Goal: Transaction & Acquisition: Purchase product/service

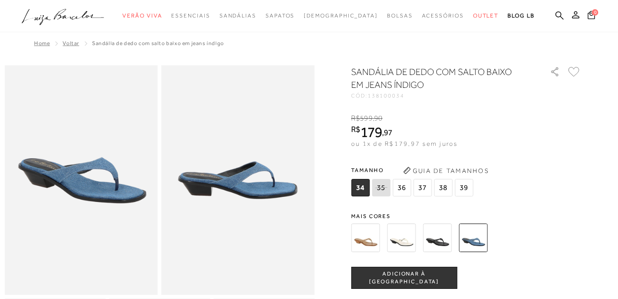
click at [447, 235] on img at bounding box center [437, 238] width 29 height 29
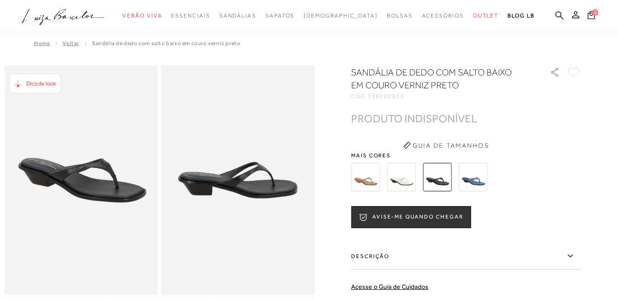
click at [380, 184] on img at bounding box center [365, 177] width 29 height 29
click at [366, 180] on img at bounding box center [365, 177] width 29 height 29
click at [366, 176] on img at bounding box center [365, 177] width 29 height 29
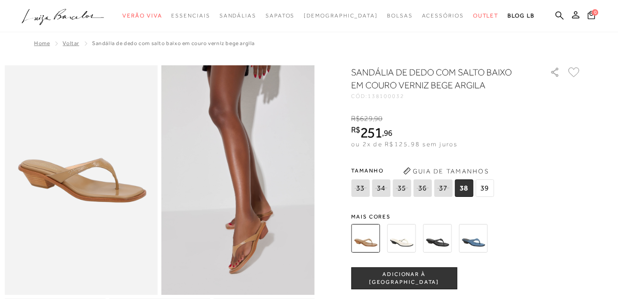
click at [406, 242] on img at bounding box center [401, 238] width 29 height 29
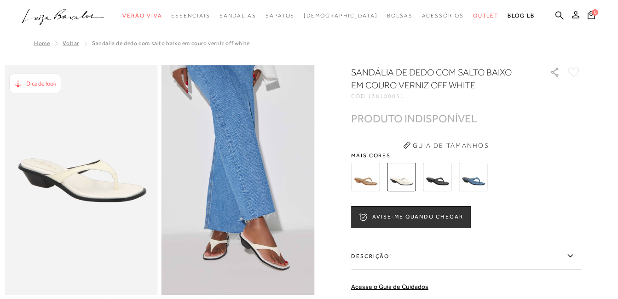
click at [442, 180] on img at bounding box center [437, 177] width 29 height 29
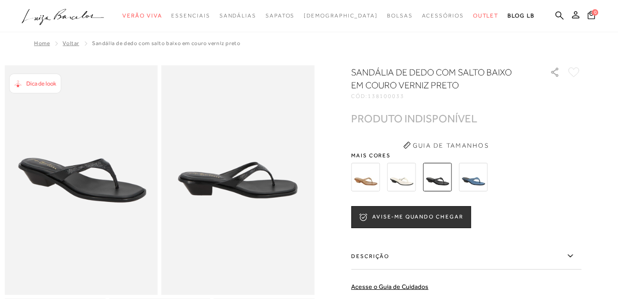
click at [476, 181] on img at bounding box center [473, 177] width 29 height 29
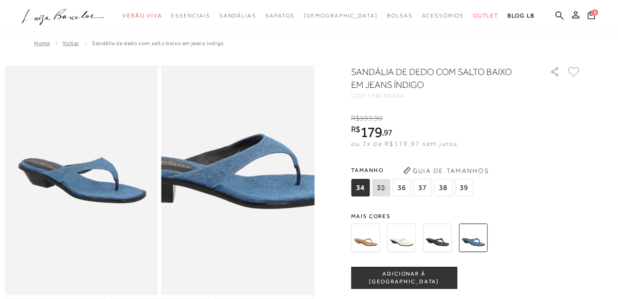
click at [251, 192] on img at bounding box center [226, 172] width 306 height 460
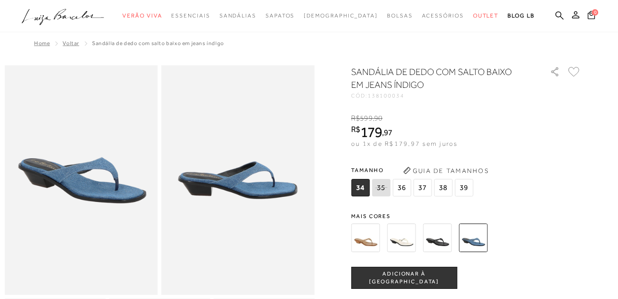
click at [406, 186] on span "36" at bounding box center [402, 187] width 18 height 17
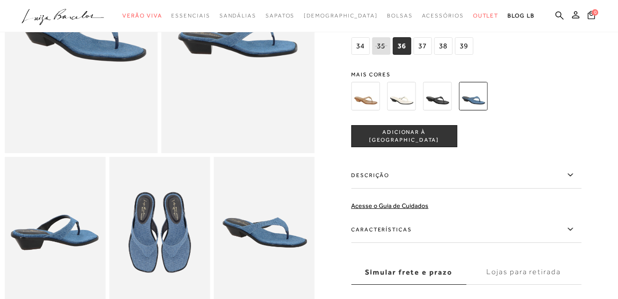
scroll to position [184, 0]
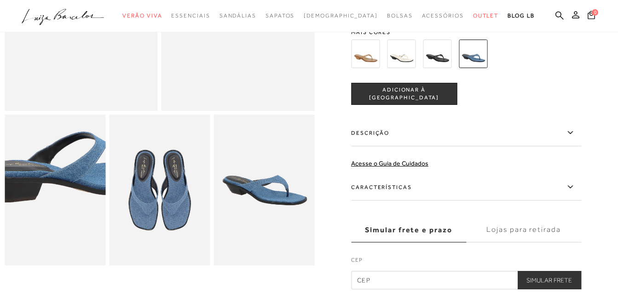
click at [43, 221] on img at bounding box center [65, 167] width 202 height 303
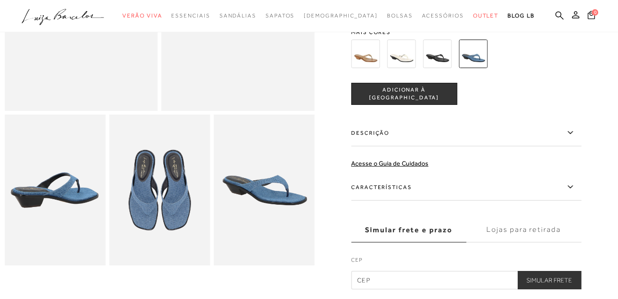
click at [186, 202] on img at bounding box center [159, 190] width 101 height 151
click at [274, 195] on img at bounding box center [264, 190] width 101 height 151
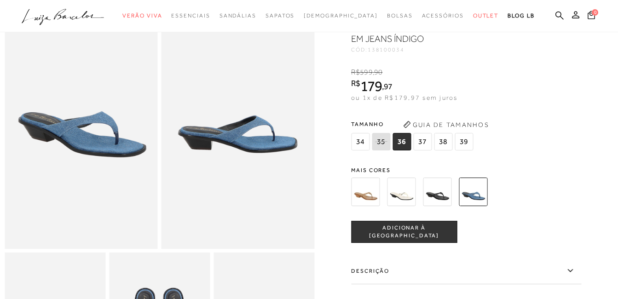
scroll to position [92, 0]
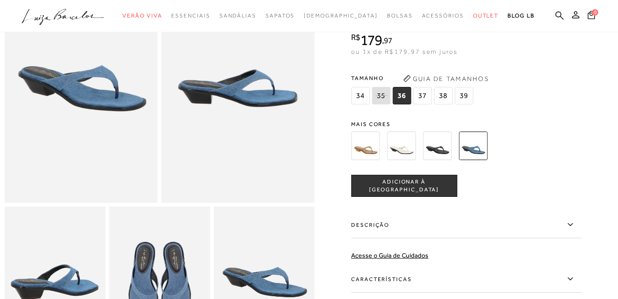
click at [389, 190] on span "ADICIONAR À [GEOGRAPHIC_DATA]" at bounding box center [404, 186] width 105 height 16
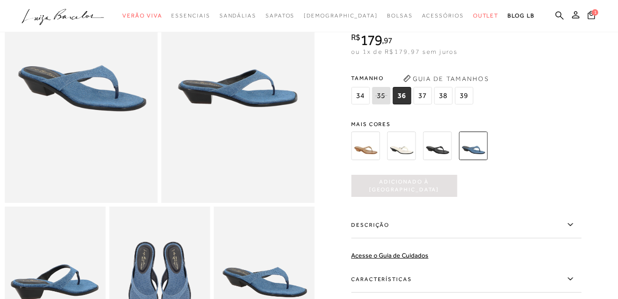
scroll to position [0, 0]
click at [363, 97] on span "34" at bounding box center [360, 95] width 18 height 17
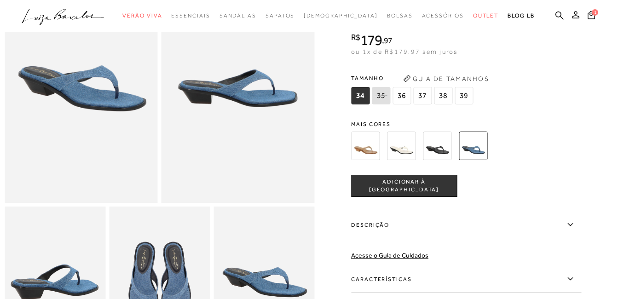
click at [410, 176] on button "ADICIONAR À [GEOGRAPHIC_DATA]" at bounding box center [404, 186] width 106 height 22
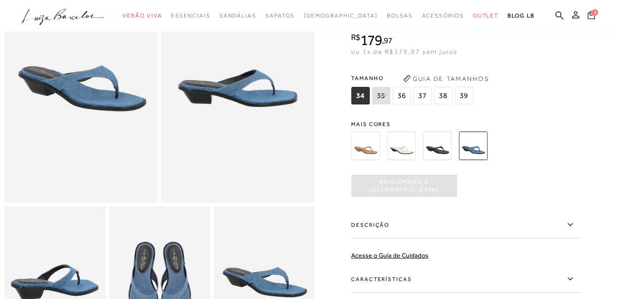
click at [593, 13] on span "2" at bounding box center [595, 12] width 6 height 6
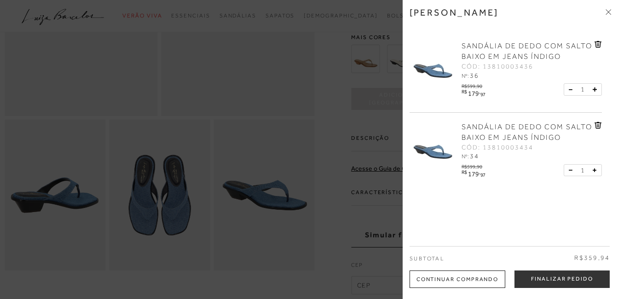
scroll to position [230, 0]
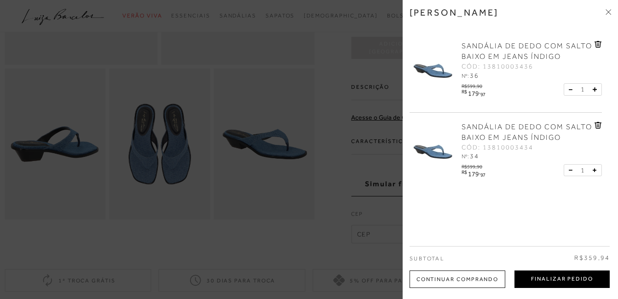
click at [555, 275] on button "Finalizar Pedido" at bounding box center [562, 279] width 95 height 17
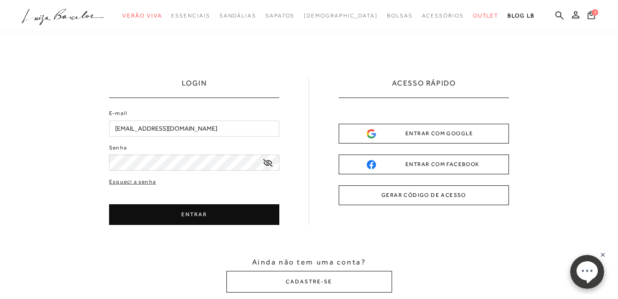
click at [188, 207] on button "ENTRAR" at bounding box center [194, 214] width 170 height 21
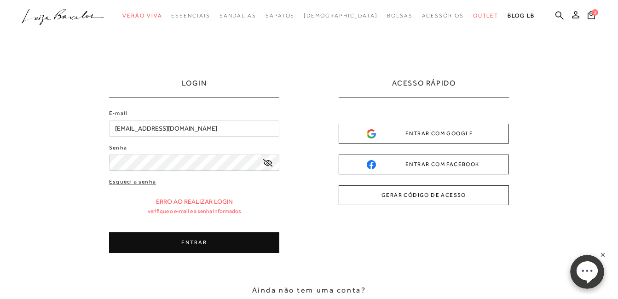
click at [207, 238] on button "ENTRAR" at bounding box center [194, 243] width 170 height 21
click at [267, 159] on icon at bounding box center [267, 162] width 9 height 7
click at [198, 238] on button "ENTRAR" at bounding box center [194, 243] width 170 height 21
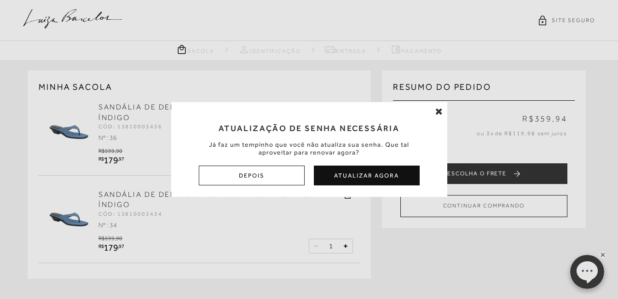
click at [359, 176] on button "Atualizar Agora" at bounding box center [367, 176] width 106 height 20
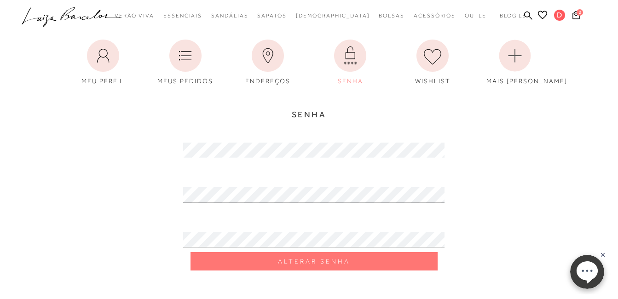
scroll to position [92, 0]
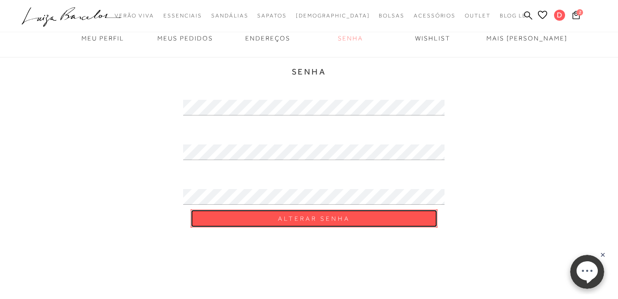
click at [285, 215] on span "Alterar Senha" at bounding box center [314, 219] width 72 height 9
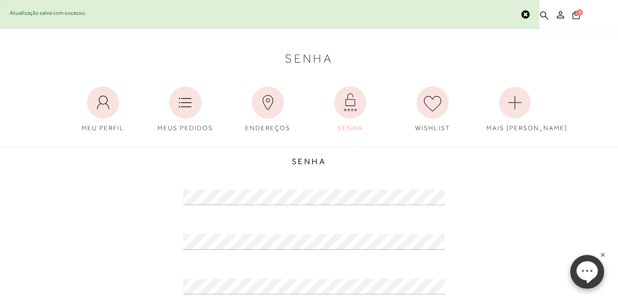
scroll to position [0, 0]
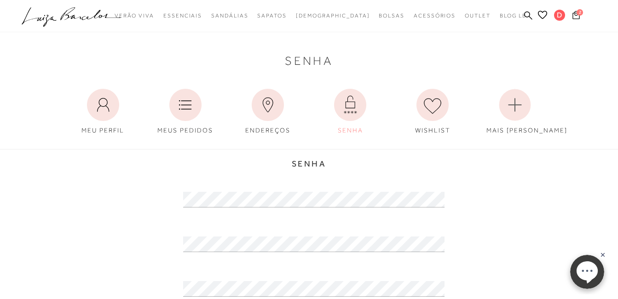
click at [576, 14] on icon at bounding box center [576, 15] width 7 height 9
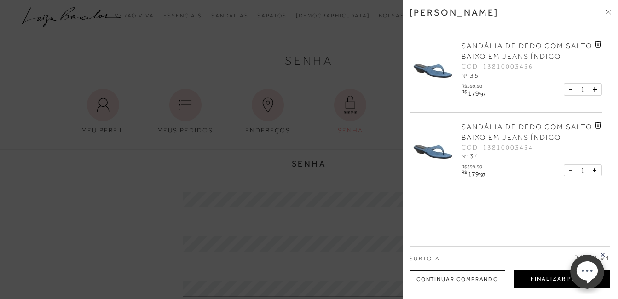
click at [551, 279] on button "Finalizar Pedido" at bounding box center [562, 279] width 95 height 17
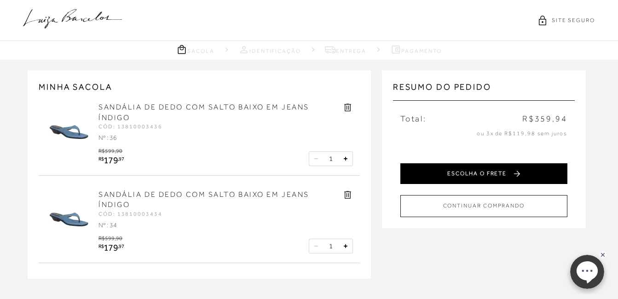
click at [466, 171] on button "ESCOLHA O FRETE" at bounding box center [484, 173] width 167 height 21
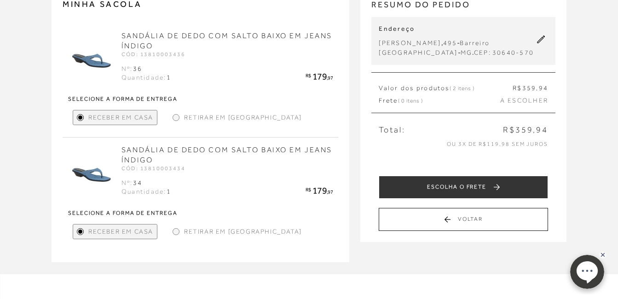
scroll to position [138, 0]
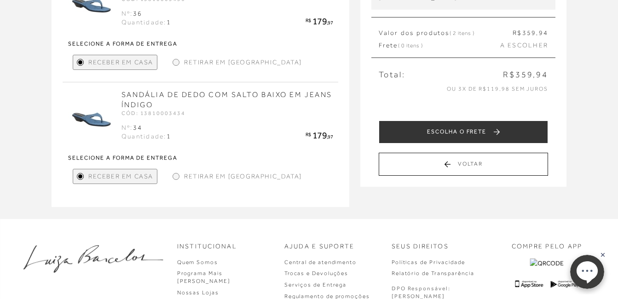
click at [456, 134] on button "ESCOLHA O FRETE" at bounding box center [463, 132] width 169 height 23
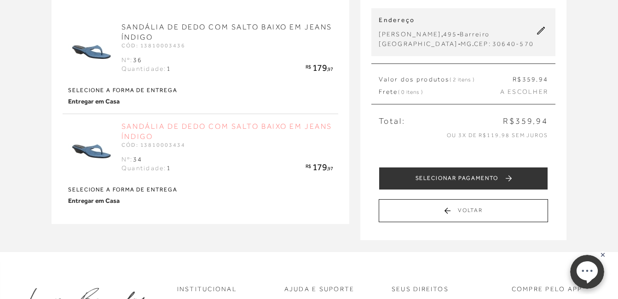
scroll to position [92, 0]
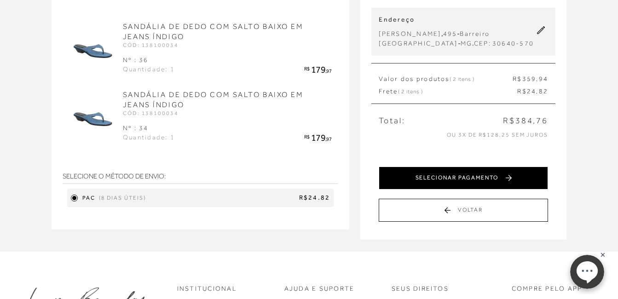
click at [468, 180] on button "SELECIONAR PAGAMENTO" at bounding box center [463, 178] width 169 height 23
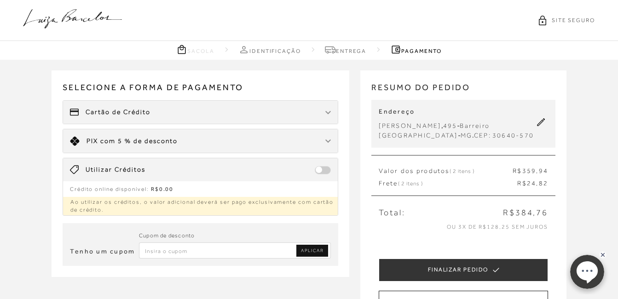
scroll to position [46, 0]
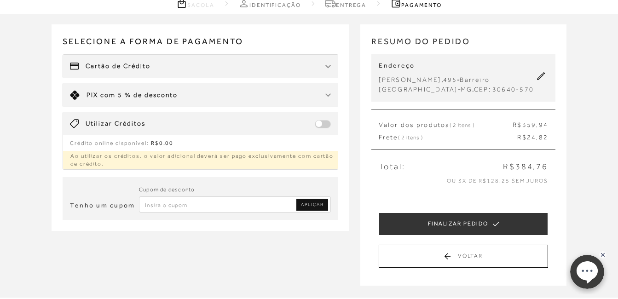
click at [329, 93] on div at bounding box center [329, 95] width 6 height 9
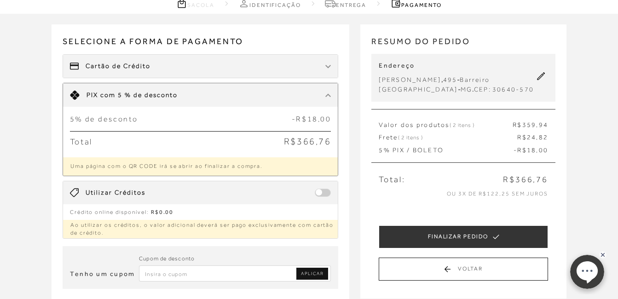
click at [127, 64] on span "Cartão de Crédito" at bounding box center [118, 66] width 65 height 9
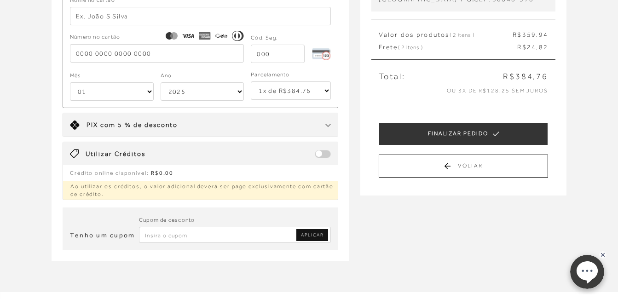
scroll to position [138, 0]
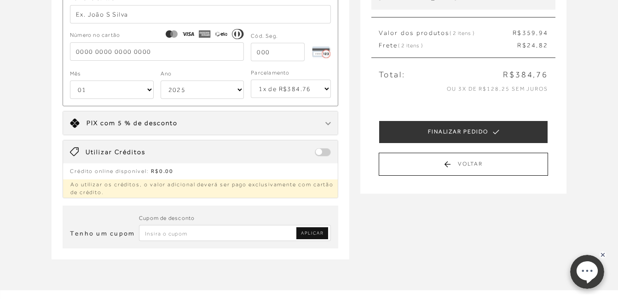
click at [326, 89] on select "1x de R$384.76 2x de R$192.38 sem juros 3x de R$128.26 sem juros 4x de R$96.19 …" at bounding box center [291, 89] width 80 height 18
select select "3"
click at [251, 80] on select "1x de R$384.76 2x de R$192.38 sem juros 3x de R$128.26 sem juros 4x de R$96.19 …" at bounding box center [291, 89] width 80 height 18
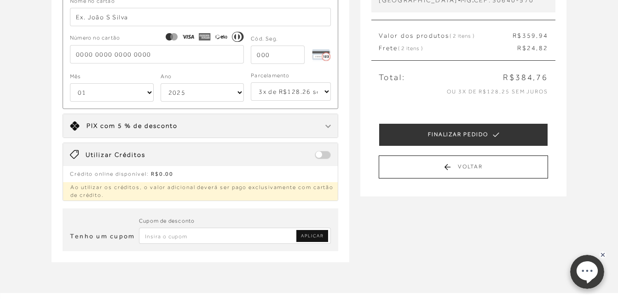
scroll to position [0, 0]
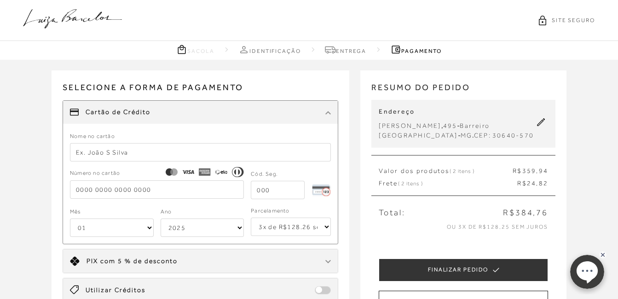
click at [111, 151] on input "text" at bounding box center [201, 152] width 262 height 18
type input "d"
type input "DENIZA A LAGE"
click at [106, 188] on input "tel" at bounding box center [157, 189] width 174 height 18
click at [99, 194] on input "tel" at bounding box center [157, 189] width 174 height 18
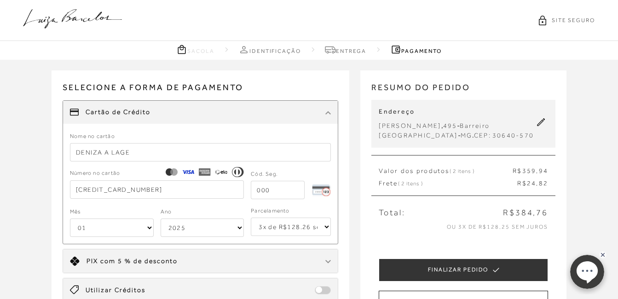
type input "[CREDIT_CARD_NUMBER]"
click at [256, 186] on input "tel" at bounding box center [278, 190] width 54 height 18
type input "744"
click at [150, 228] on select "01 02 03 04 05 06 07 08 09 10 11 12" at bounding box center [112, 228] width 84 height 18
select select "12"
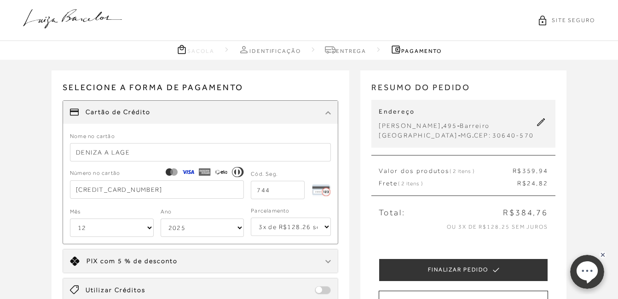
click at [70, 219] on select "01 02 03 04 05 06 07 08 09 10 11 12" at bounding box center [112, 228] width 84 height 18
click at [235, 225] on select "2025 2026 2027 2028 2029 2030 2031 2032 2033 2034 2035 2036 2037 2038 2039 2040…" at bounding box center [203, 228] width 84 height 18
select select "2032"
click at [161, 219] on select "2025 2026 2027 2028 2029 2030 2031 2032 2033 2034 2035 2036 2037 2038 2039 2040…" at bounding box center [203, 228] width 84 height 18
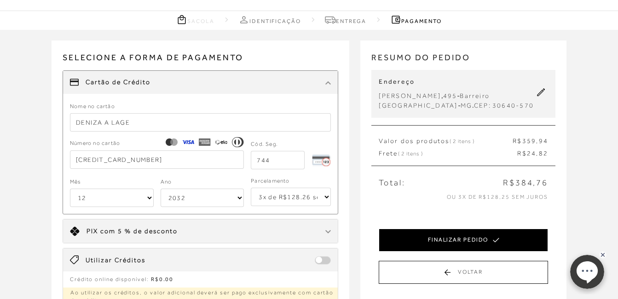
scroll to position [46, 0]
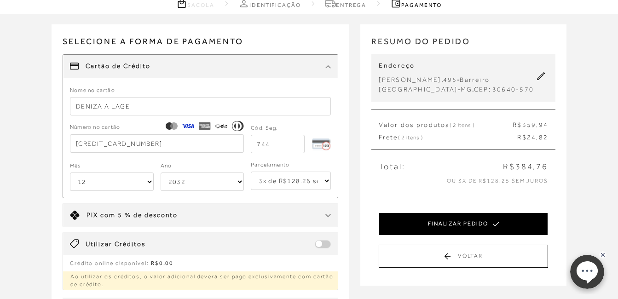
click at [454, 223] on button "FINALIZAR PEDIDO" at bounding box center [463, 224] width 169 height 23
select select "12"
select select "2032"
select select "3"
